Goal: Information Seeking & Learning: Check status

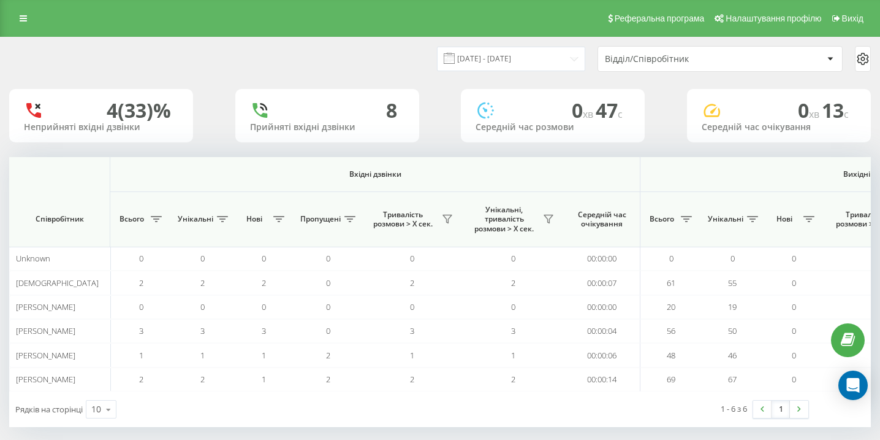
scroll to position [0, 849]
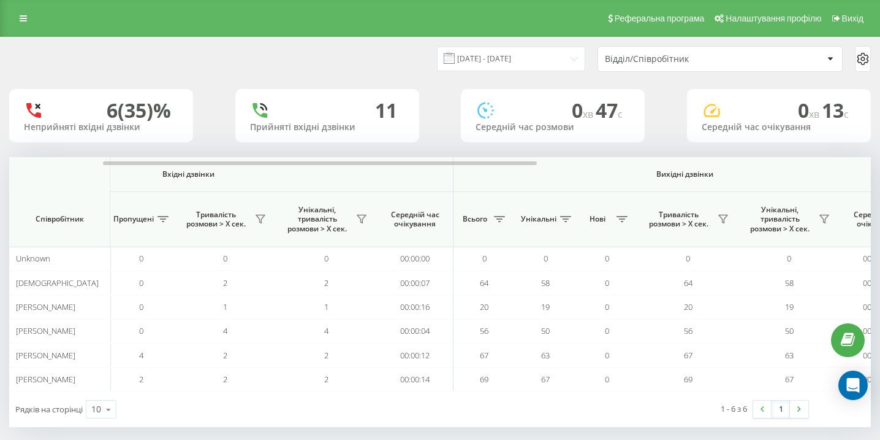
scroll to position [0, 849]
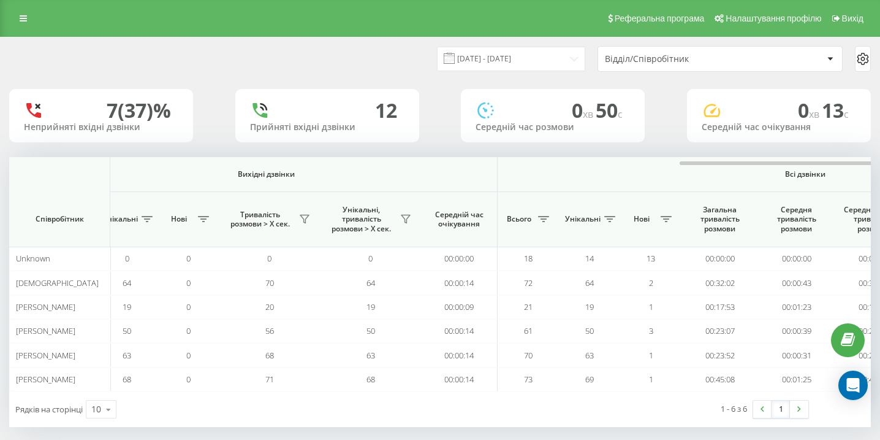
scroll to position [0, 849]
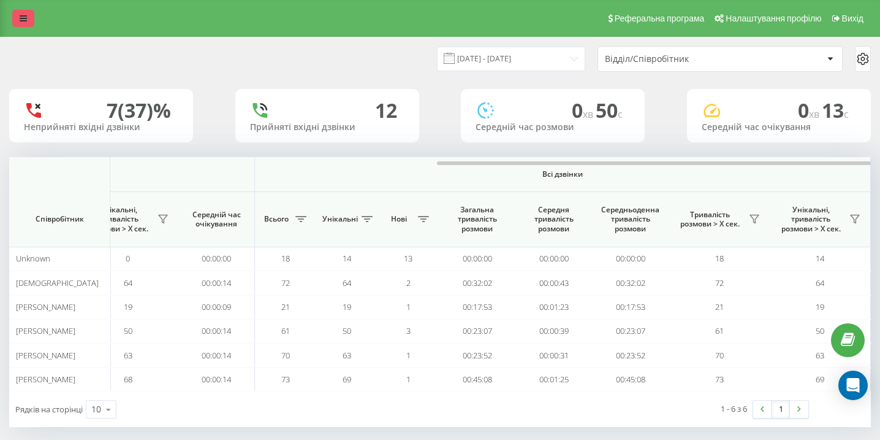
click at [28, 15] on link at bounding box center [23, 18] width 22 height 17
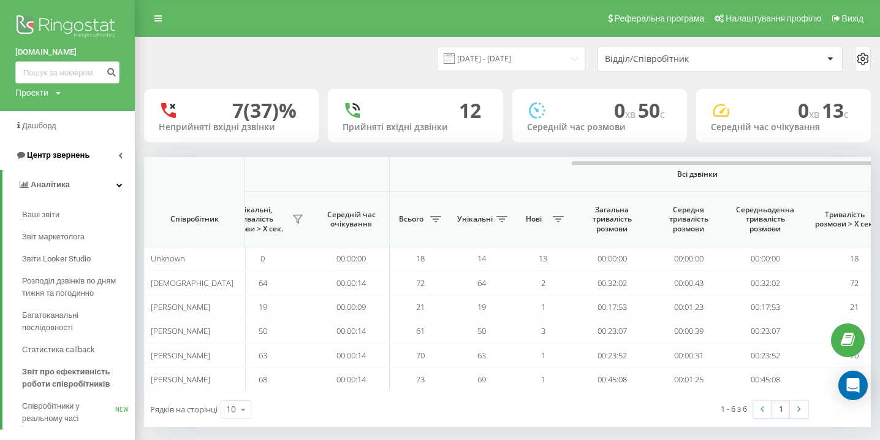
click at [88, 161] on link "Центр звернень" at bounding box center [67, 154] width 135 height 29
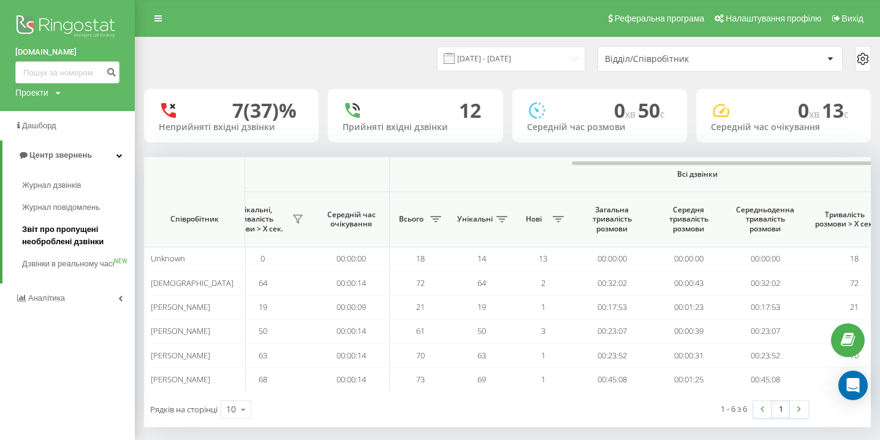
click at [74, 243] on span "Звіт про пропущені необроблені дзвінки" at bounding box center [75, 235] width 107 height 25
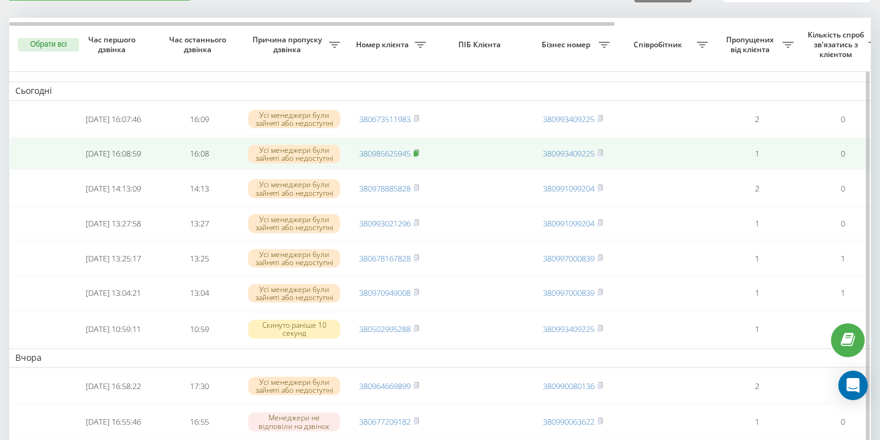
click at [417, 156] on rect at bounding box center [416, 154] width 4 height 6
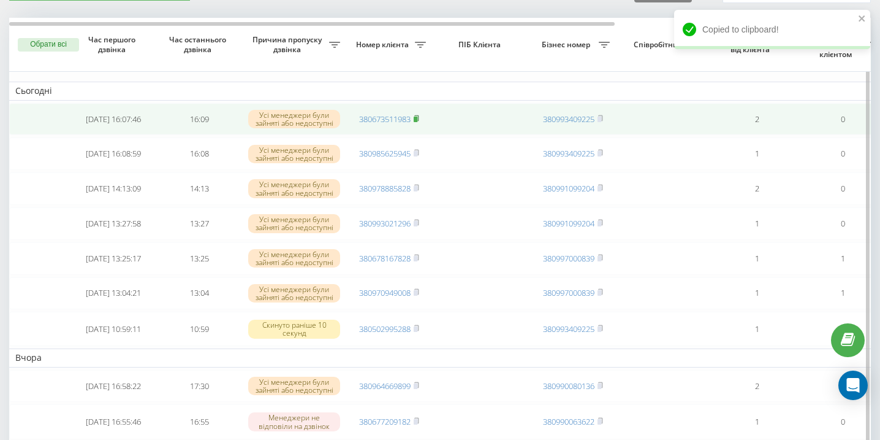
click at [418, 121] on rect at bounding box center [416, 119] width 4 height 6
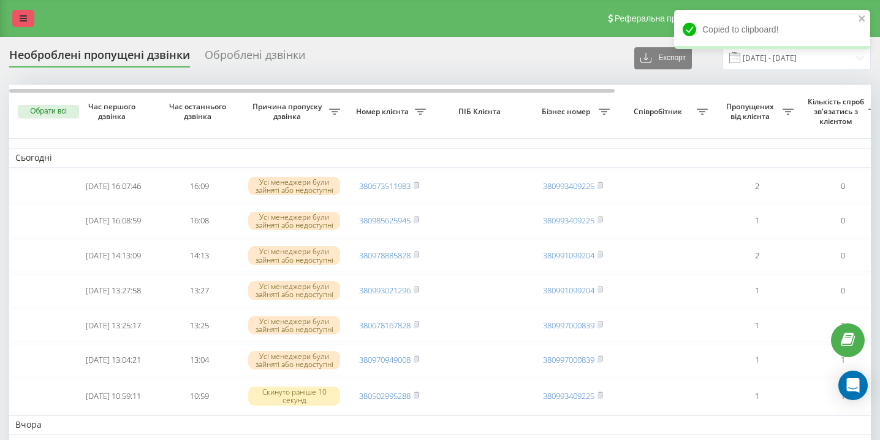
click at [23, 22] on icon at bounding box center [23, 18] width 7 height 9
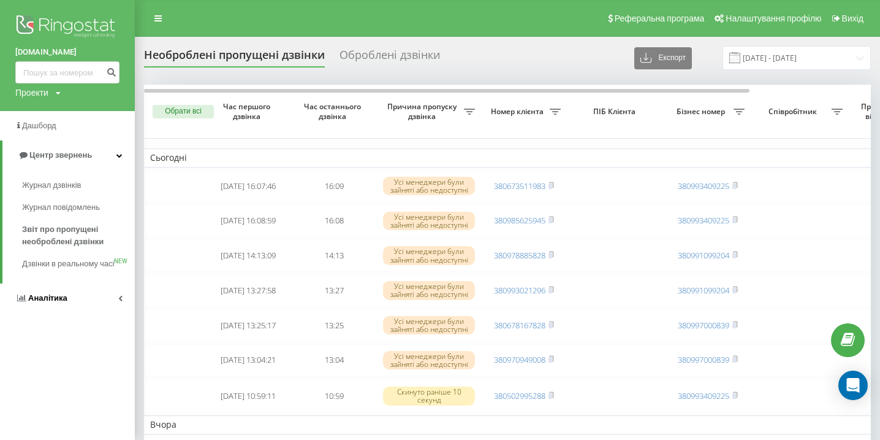
click at [23, 304] on span "Аналiтика" at bounding box center [41, 298] width 52 height 12
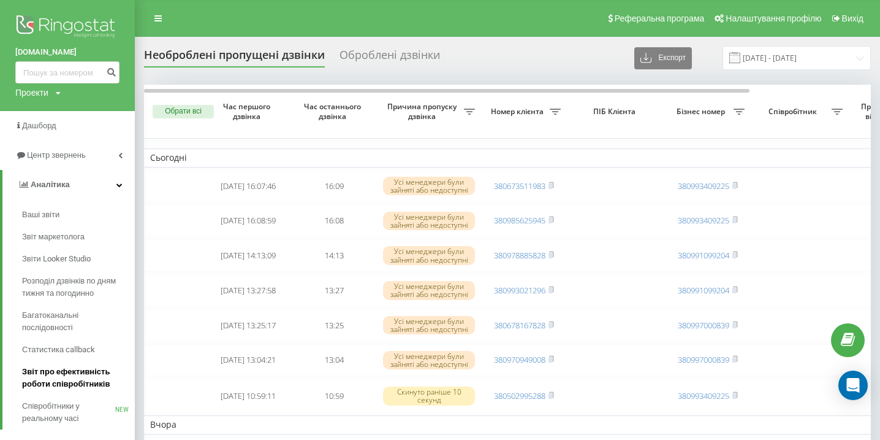
click at [73, 373] on span "Звіт про ефективність роботи співробітників" at bounding box center [75, 377] width 107 height 25
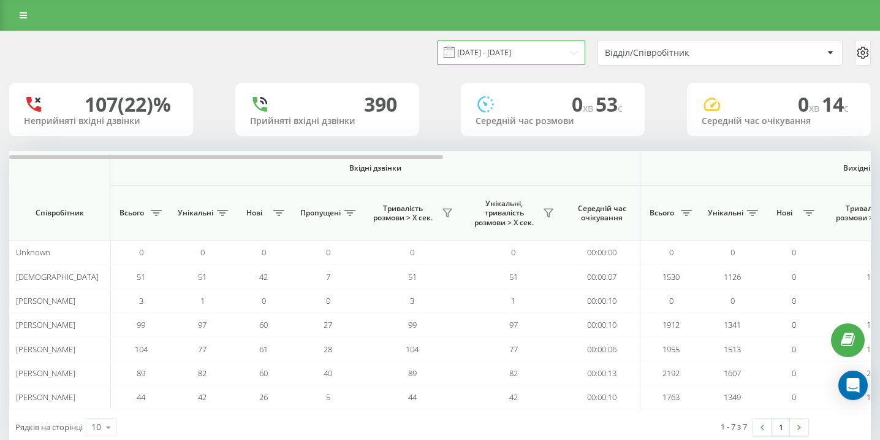
click at [524, 55] on input "23.08.2025 - 23.09.2025" at bounding box center [511, 52] width 148 height 24
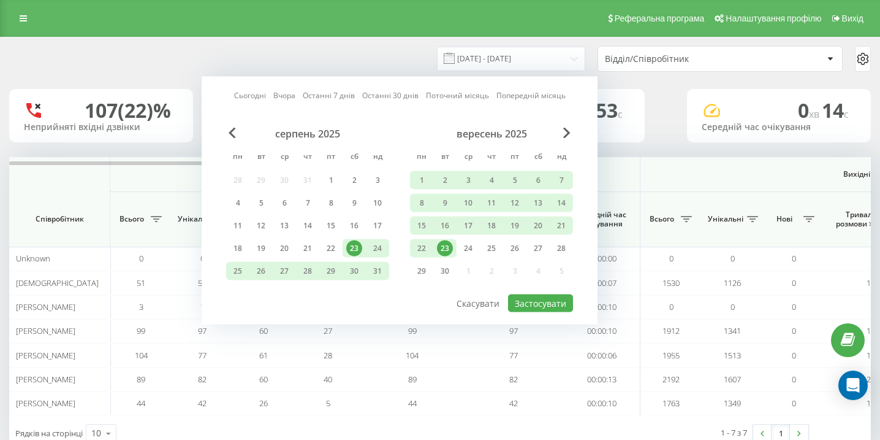
click at [447, 250] on div "23" at bounding box center [445, 248] width 16 height 16
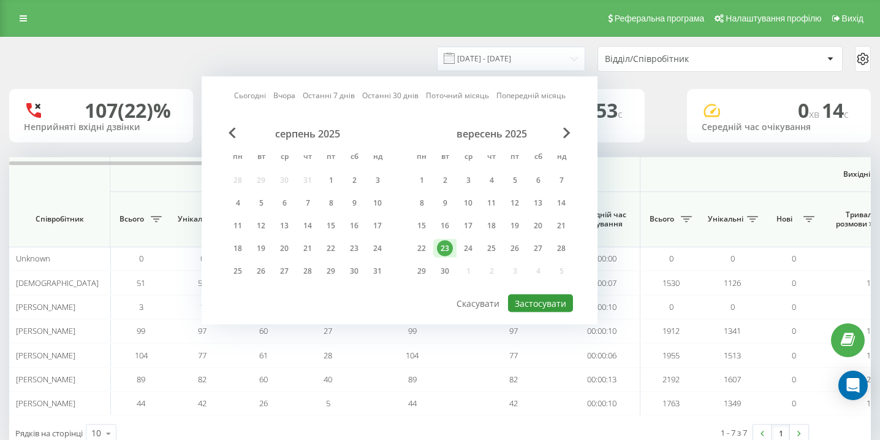
click at [548, 299] on button "Застосувати" at bounding box center [540, 303] width 65 height 18
type input "23.09.2025 - 23.09.2025"
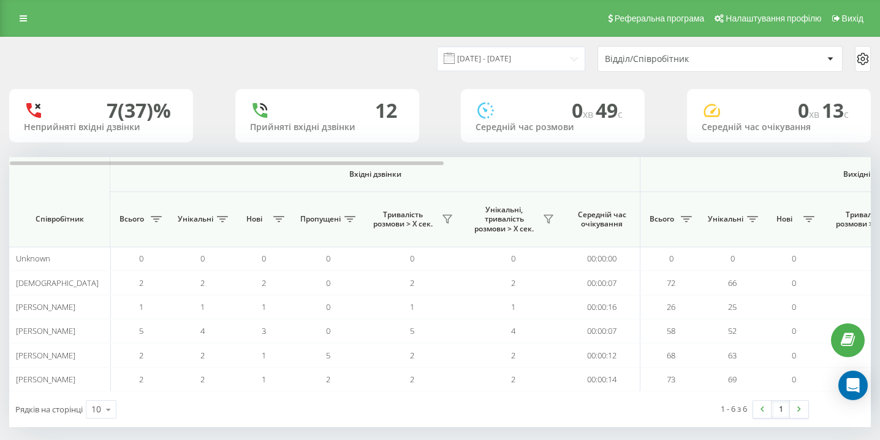
scroll to position [0, 849]
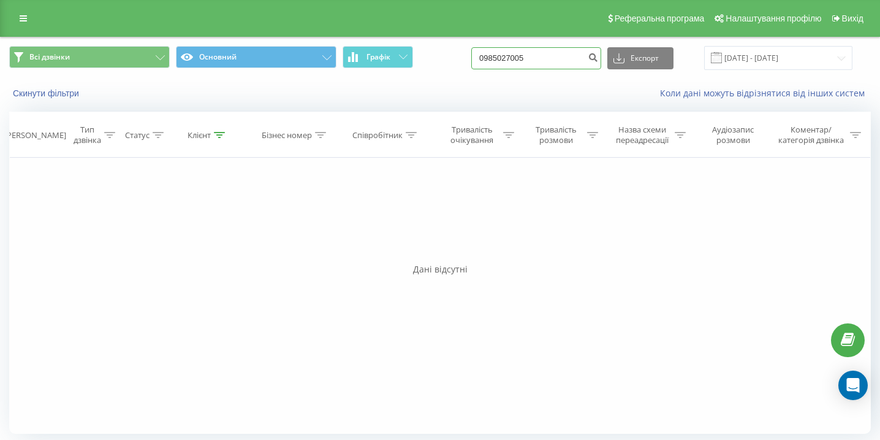
click at [566, 56] on input "0985027005" at bounding box center [536, 58] width 130 height 22
paste input "0671906696"
type input "0671906696"
click at [560, 56] on input "0671906696" at bounding box center [536, 58] width 130 height 22
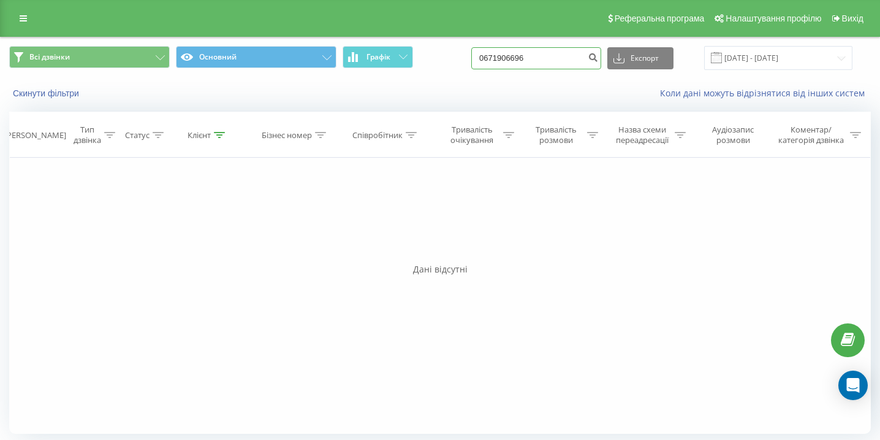
click at [560, 56] on input "0671906696" at bounding box center [536, 58] width 130 height 22
paste input "0965612051"
type input "0965612051"
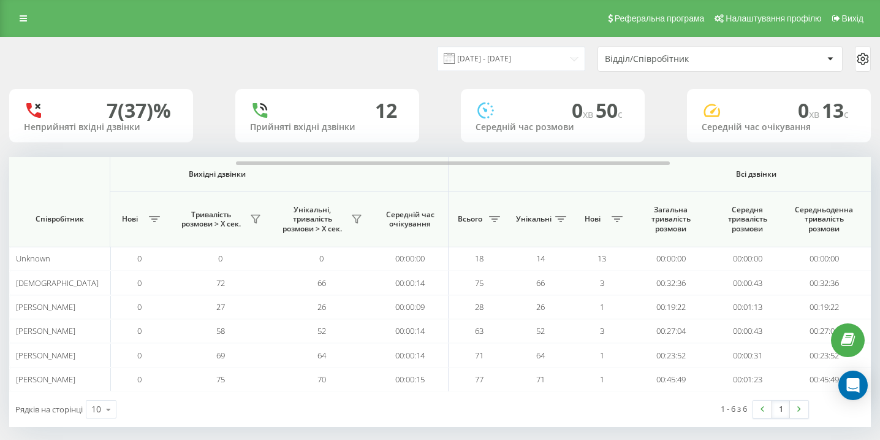
scroll to position [0, 849]
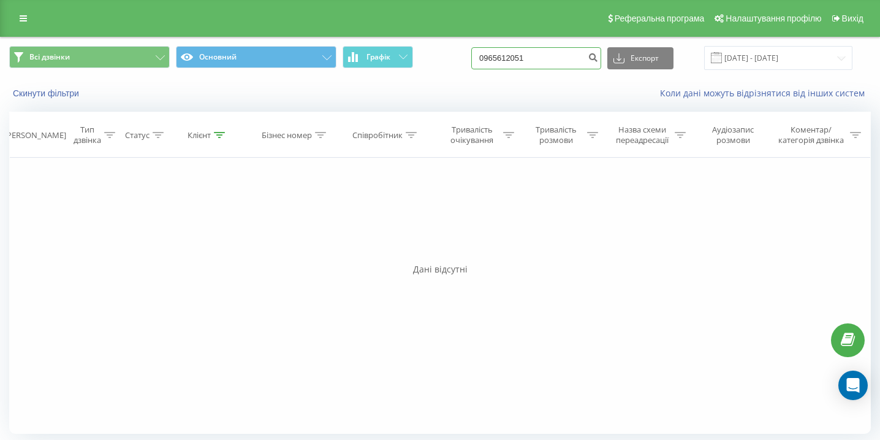
click at [575, 68] on input "0965612051" at bounding box center [536, 58] width 130 height 22
click at [530, 61] on input "0965612051" at bounding box center [536, 58] width 130 height 22
paste input "0978770317"
type input "0978770317"
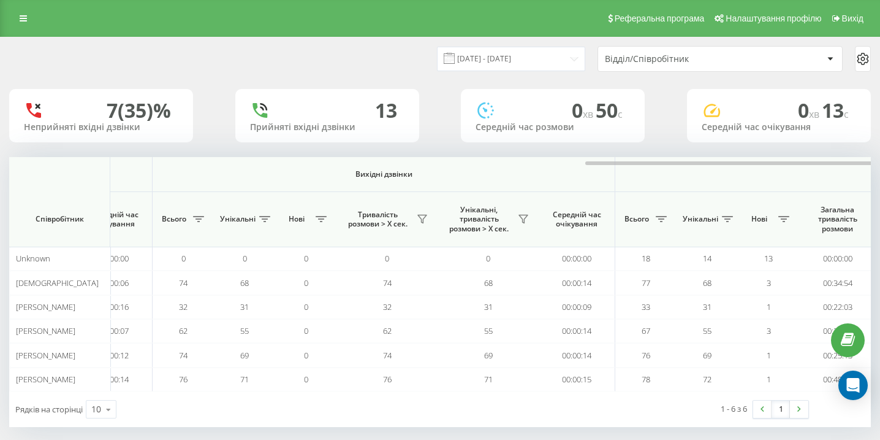
scroll to position [0, 849]
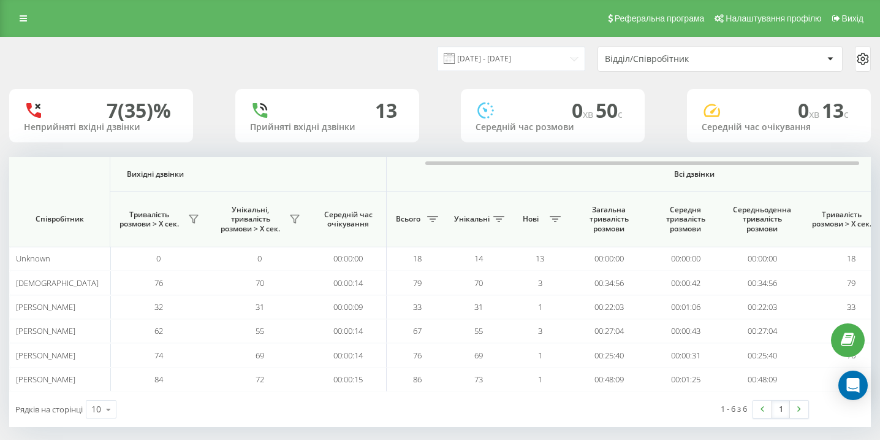
scroll to position [0, 849]
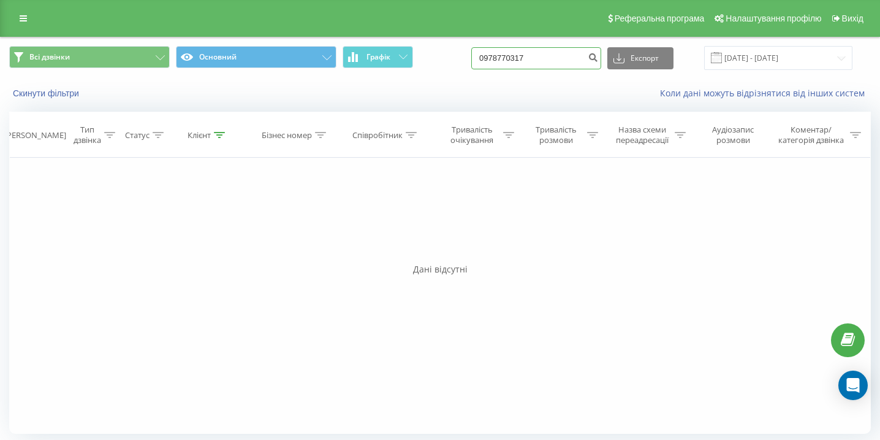
click at [567, 56] on input "0978770317" at bounding box center [536, 58] width 130 height 22
paste input "0996621219"
type input "0996621219"
